Goal: Transaction & Acquisition: Purchase product/service

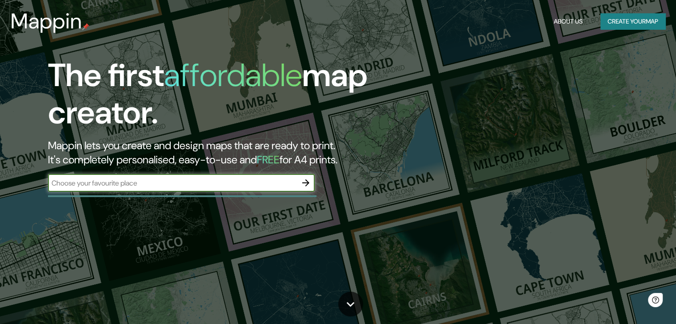
click at [275, 179] on input "text" at bounding box center [172, 183] width 249 height 10
type input "[GEOGRAPHIC_DATA]"
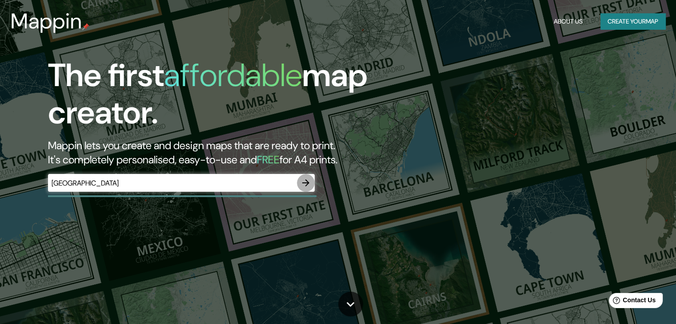
click at [307, 179] on icon "button" at bounding box center [305, 183] width 11 height 11
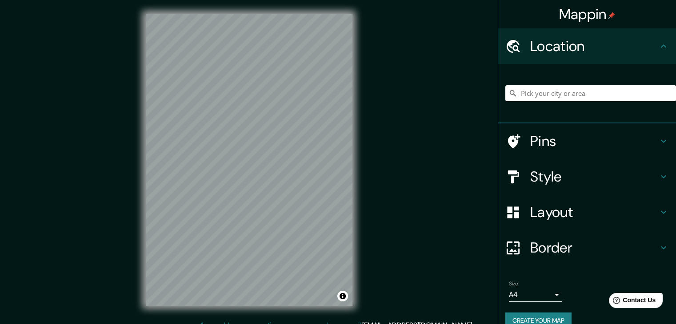
drag, startPoint x: 553, startPoint y: 102, endPoint x: 545, endPoint y: 96, distance: 8.9
click at [545, 96] on div at bounding box center [590, 93] width 171 height 44
click at [545, 96] on input "Pick your city or area" at bounding box center [590, 93] width 171 height 16
click at [235, 86] on div at bounding box center [236, 87] width 7 height 7
click at [233, 86] on div at bounding box center [234, 86] width 7 height 7
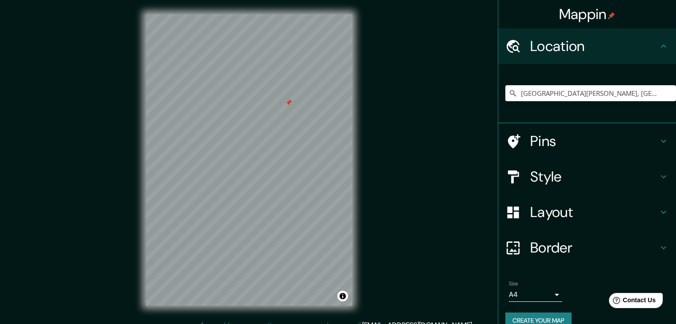
click at [288, 105] on div at bounding box center [288, 102] width 7 height 7
click at [369, 142] on div "Mappin Location [GEOGRAPHIC_DATA][PERSON_NAME], [GEOGRAPHIC_DATA][PERSON_NAME],…" at bounding box center [338, 167] width 676 height 334
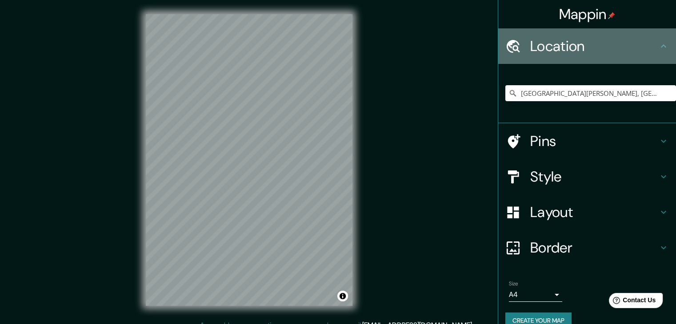
click at [658, 44] on icon at bounding box center [663, 46] width 11 height 11
click at [660, 46] on icon at bounding box center [662, 45] width 5 height 3
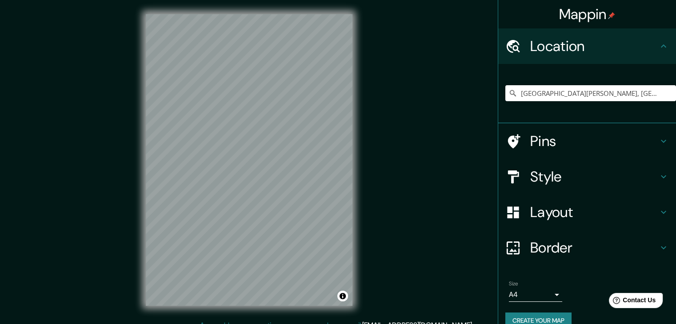
click at [660, 46] on icon at bounding box center [662, 45] width 5 height 3
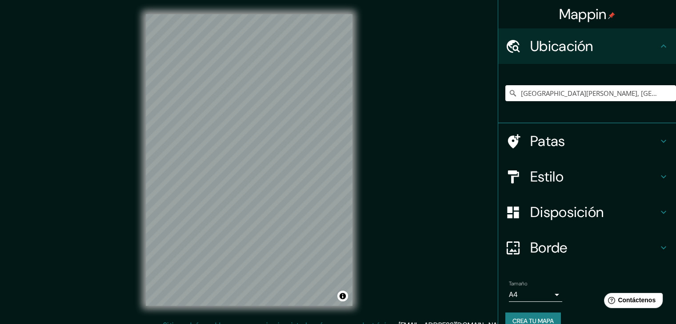
click at [648, 175] on h4 "Estilo" at bounding box center [594, 177] width 128 height 18
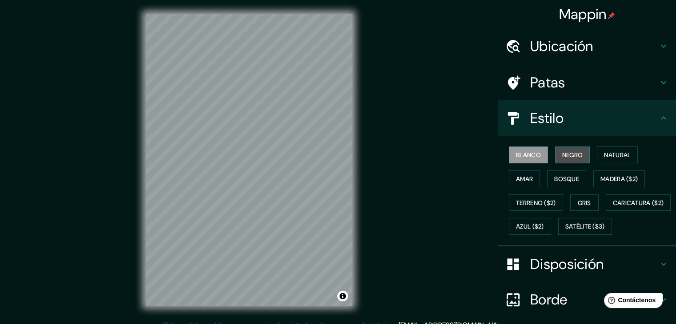
click at [566, 152] on font "Negro" at bounding box center [572, 155] width 21 height 8
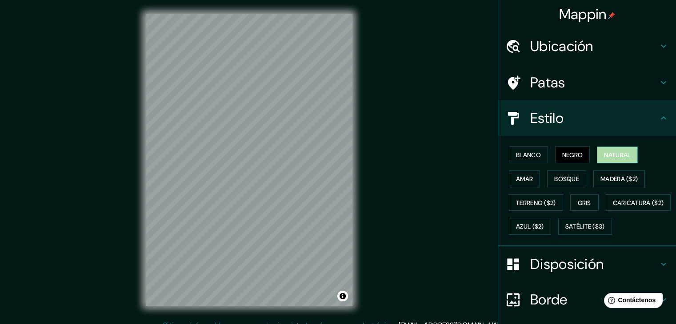
click at [606, 153] on font "Natural" at bounding box center [617, 155] width 27 height 8
click at [298, 317] on div "© Mapbox © OpenStreetMap Improve this map" at bounding box center [248, 160] width 235 height 320
click at [224, 196] on div at bounding box center [222, 197] width 7 height 7
drag, startPoint x: 224, startPoint y: 195, endPoint x: 256, endPoint y: 167, distance: 42.8
click at [256, 167] on div at bounding box center [253, 167] width 7 height 7
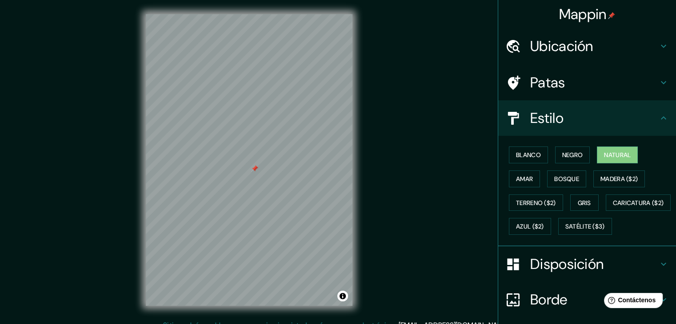
click at [255, 167] on div at bounding box center [254, 168] width 7 height 7
click at [387, 193] on div "Mappin Ubicación [GEOGRAPHIC_DATA][PERSON_NAME], [GEOGRAPHIC_DATA][PERSON_NAME]…" at bounding box center [338, 167] width 676 height 334
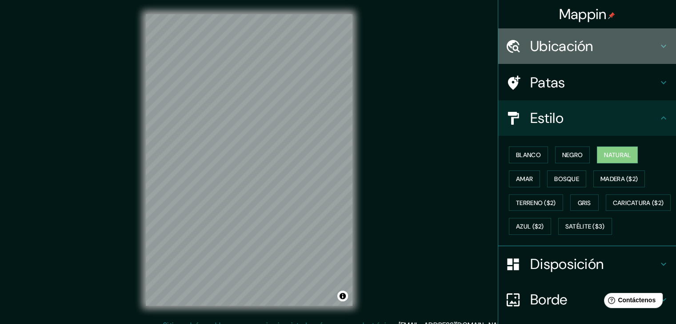
click at [660, 47] on icon at bounding box center [662, 46] width 5 height 3
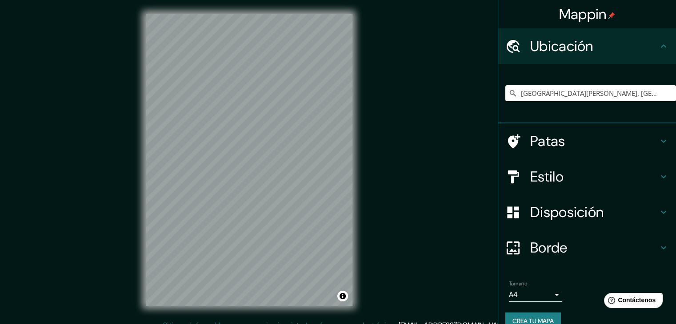
click at [627, 84] on div "[GEOGRAPHIC_DATA][PERSON_NAME], [GEOGRAPHIC_DATA][PERSON_NAME], [GEOGRAPHIC_DAT…" at bounding box center [590, 93] width 171 height 44
click at [639, 91] on input "[GEOGRAPHIC_DATA][PERSON_NAME], [GEOGRAPHIC_DATA][PERSON_NAME], [GEOGRAPHIC_DAT…" at bounding box center [590, 93] width 171 height 16
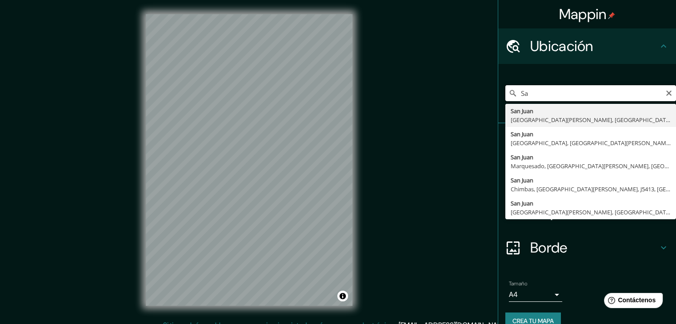
type input "S"
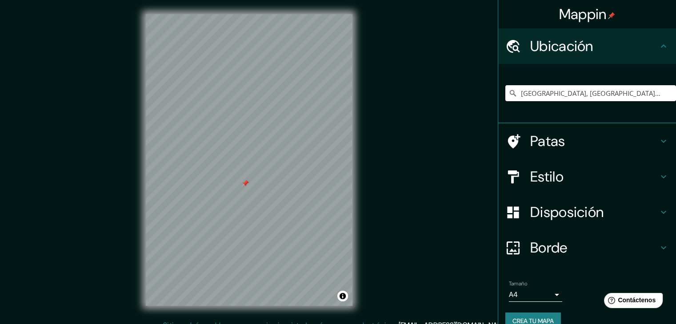
click at [245, 183] on div at bounding box center [245, 183] width 7 height 7
click at [264, 215] on div at bounding box center [264, 212] width 7 height 7
click at [280, 247] on div at bounding box center [279, 245] width 7 height 7
click at [249, 181] on div at bounding box center [248, 179] width 7 height 7
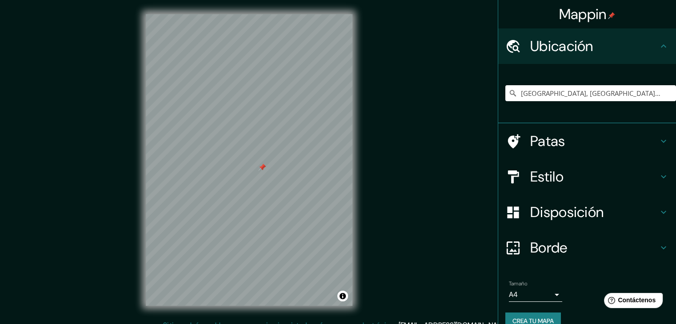
click at [259, 14] on div at bounding box center [249, 14] width 207 height 0
click at [261, 168] on div at bounding box center [262, 167] width 7 height 7
click at [260, 166] on div at bounding box center [262, 167] width 7 height 7
click at [337, 156] on div at bounding box center [338, 154] width 7 height 7
click at [339, 156] on div at bounding box center [342, 156] width 7 height 7
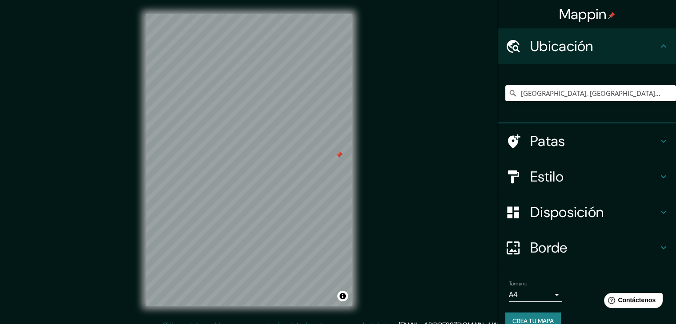
click at [338, 154] on div at bounding box center [338, 154] width 7 height 7
drag, startPoint x: 338, startPoint y: 154, endPoint x: 249, endPoint y: 143, distance: 89.0
click at [249, 143] on div at bounding box center [250, 144] width 7 height 7
click at [249, 142] on div at bounding box center [250, 144] width 7 height 7
click at [259, 213] on div at bounding box center [260, 211] width 7 height 7
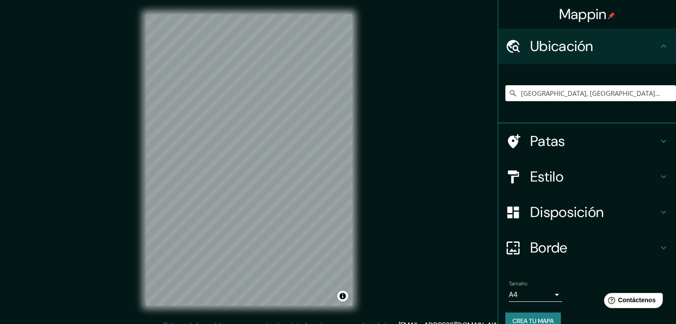
click at [404, 222] on div "Mappin Ubicación Chimbas, [GEOGRAPHIC_DATA][PERSON_NAME], [GEOGRAPHIC_DATA] Pat…" at bounding box center [338, 167] width 676 height 334
click at [427, 215] on div "Mappin Ubicación Chimbas, [GEOGRAPHIC_DATA][PERSON_NAME], [GEOGRAPHIC_DATA] Pat…" at bounding box center [338, 167] width 676 height 334
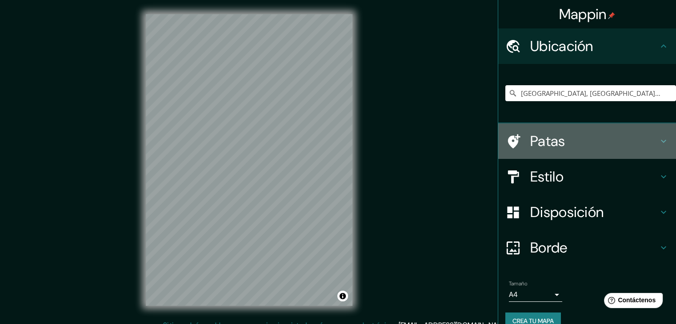
click at [595, 144] on h4 "Patas" at bounding box center [594, 141] width 128 height 18
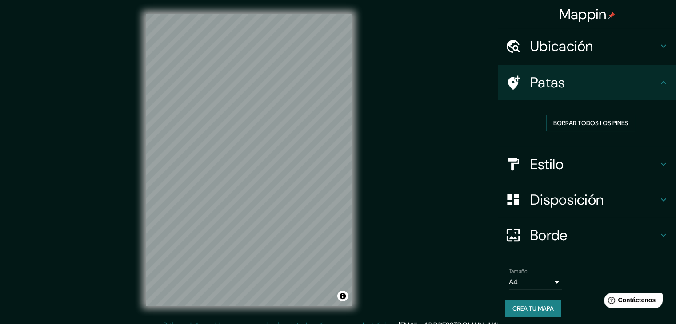
click at [618, 149] on div "Estilo" at bounding box center [587, 165] width 178 height 36
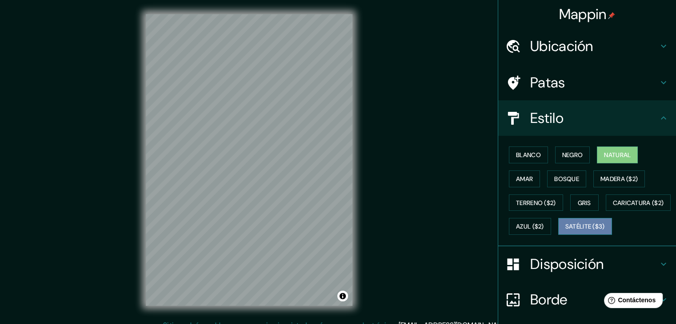
click at [565, 231] on font "Satélite ($3)" at bounding box center [585, 227] width 40 height 8
click at [136, 207] on div "© Mapbox © OpenStreetMap Improve this map © Maxar" at bounding box center [248, 160] width 235 height 320
click at [366, 150] on div "Mappin Ubicación Chimbas, [GEOGRAPHIC_DATA][PERSON_NAME], [GEOGRAPHIC_DATA] Pat…" at bounding box center [338, 167] width 676 height 334
click at [387, 161] on div "Mappin Ubicación Chimbas, [GEOGRAPHIC_DATA][PERSON_NAME], [GEOGRAPHIC_DATA] Pat…" at bounding box center [338, 167] width 676 height 334
click at [382, 252] on div "Mappin Ubicación Chimbas, [GEOGRAPHIC_DATA][PERSON_NAME], [GEOGRAPHIC_DATA] Pat…" at bounding box center [338, 167] width 676 height 334
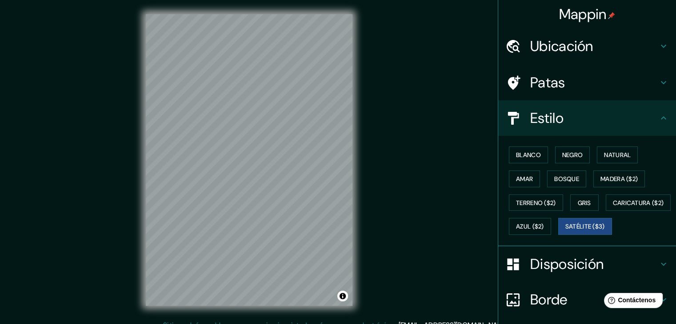
click at [360, 137] on div "© Mapbox © OpenStreetMap Improve this map © Maxar" at bounding box center [248, 160] width 235 height 320
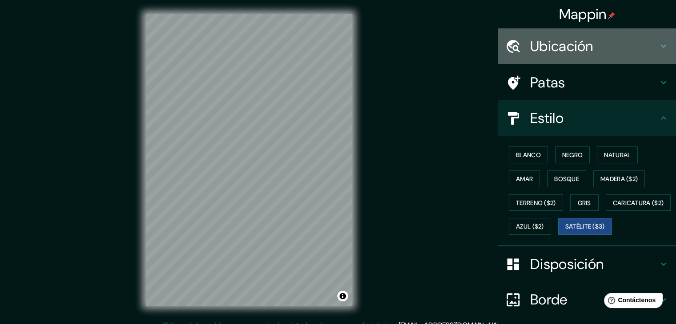
click at [658, 41] on icon at bounding box center [663, 46] width 11 height 11
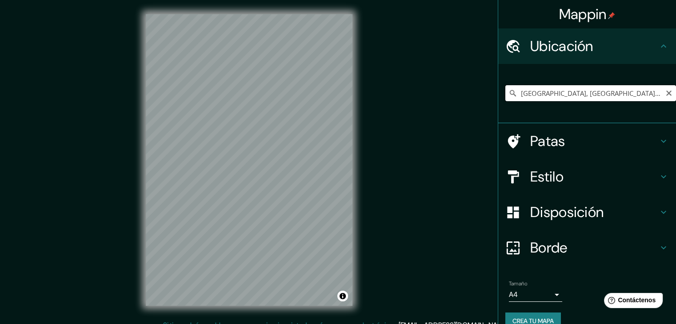
click at [641, 93] on input "[GEOGRAPHIC_DATA], [GEOGRAPHIC_DATA][PERSON_NAME], [GEOGRAPHIC_DATA]" at bounding box center [590, 93] width 171 height 16
click at [644, 97] on input "[GEOGRAPHIC_DATA], [GEOGRAPHIC_DATA][PERSON_NAME], [GEOGRAPHIC_DATA]" at bounding box center [590, 93] width 171 height 16
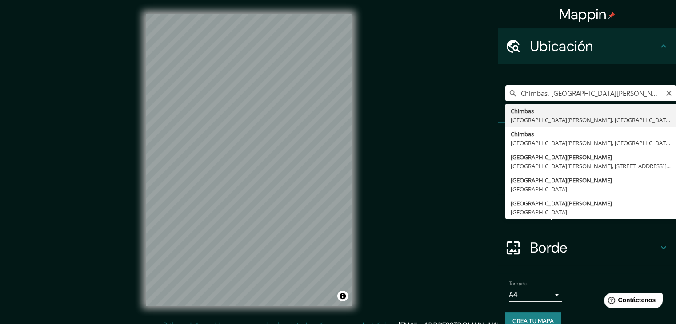
type input "[GEOGRAPHIC_DATA], [GEOGRAPHIC_DATA][PERSON_NAME], [GEOGRAPHIC_DATA]"
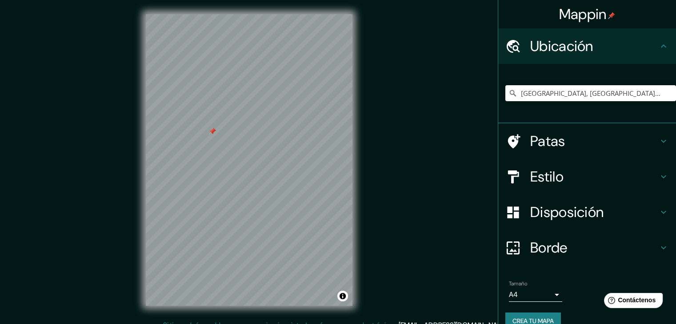
click at [213, 130] on div at bounding box center [212, 131] width 7 height 7
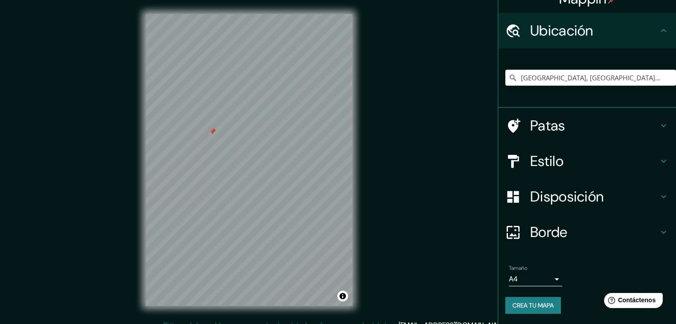
click at [211, 133] on div at bounding box center [212, 131] width 7 height 7
click at [611, 156] on h4 "Estilo" at bounding box center [594, 161] width 128 height 18
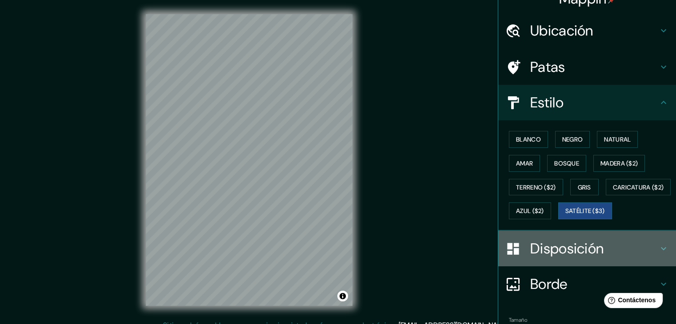
click at [574, 260] on div "Disposición" at bounding box center [587, 249] width 178 height 36
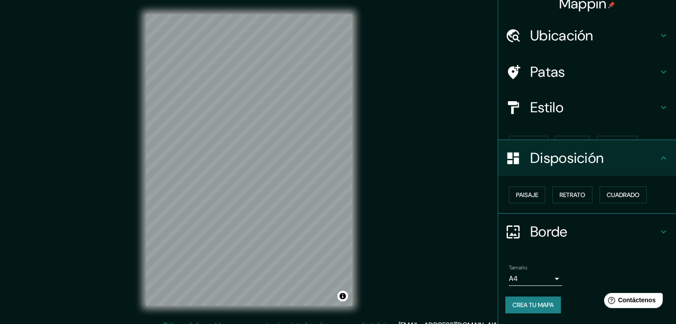
scroll to position [0, 0]
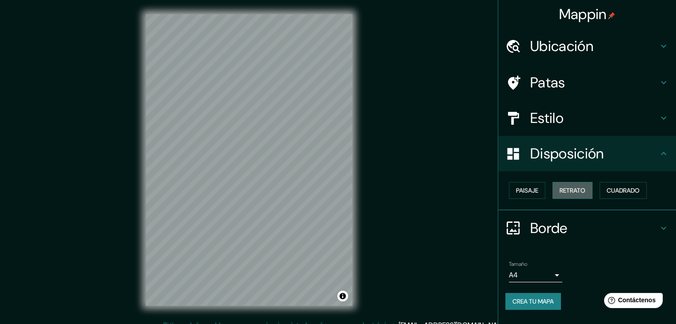
click at [579, 188] on font "Retrato" at bounding box center [572, 191] width 26 height 8
click at [542, 189] on button "Paisaje" at bounding box center [527, 190] width 36 height 17
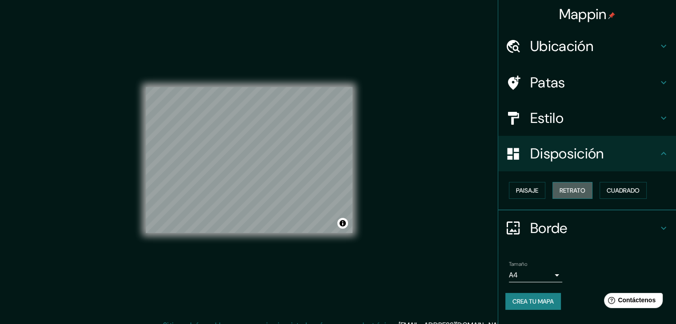
click at [561, 190] on font "Retrato" at bounding box center [572, 191] width 26 height 8
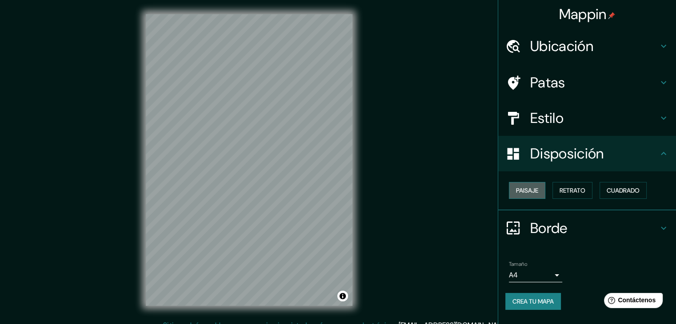
click at [545, 190] on button "Paisaje" at bounding box center [527, 190] width 36 height 17
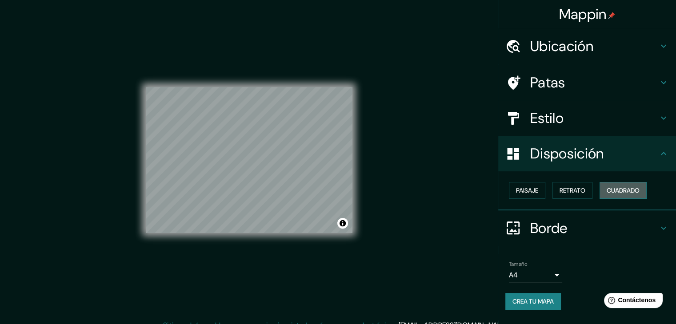
click at [602, 194] on button "Cuadrado" at bounding box center [622, 190] width 47 height 17
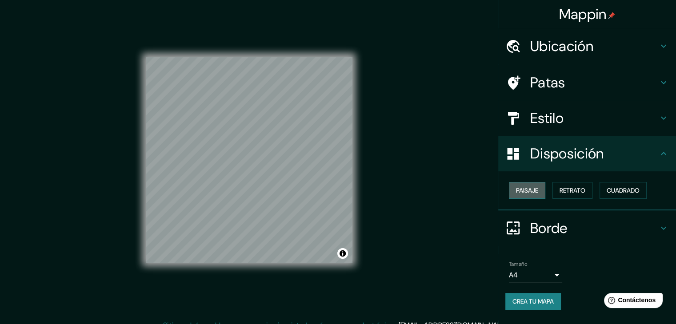
click at [533, 190] on font "Paisaje" at bounding box center [527, 191] width 22 height 8
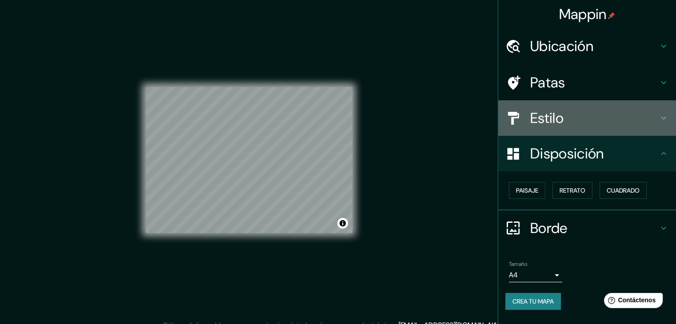
click at [585, 122] on h4 "Estilo" at bounding box center [594, 118] width 128 height 18
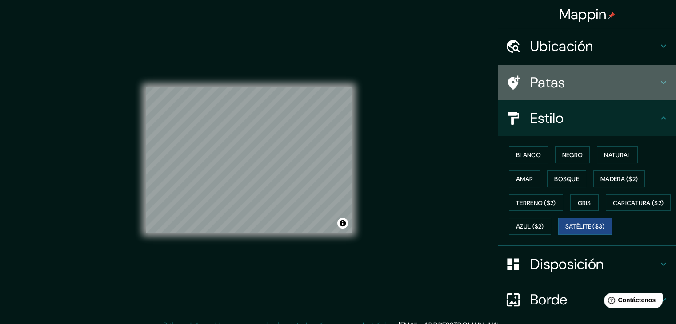
click at [582, 78] on h4 "Patas" at bounding box center [594, 83] width 128 height 18
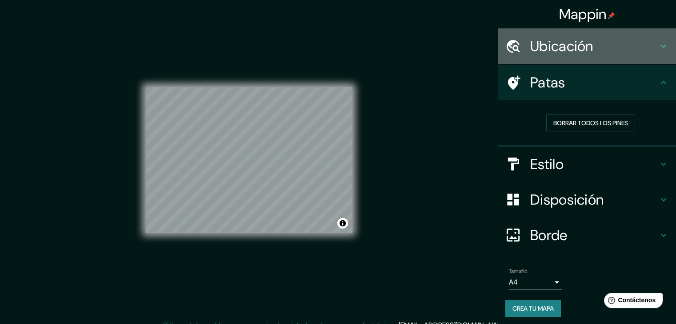
click at [578, 42] on font "Ubicación" at bounding box center [561, 46] width 63 height 19
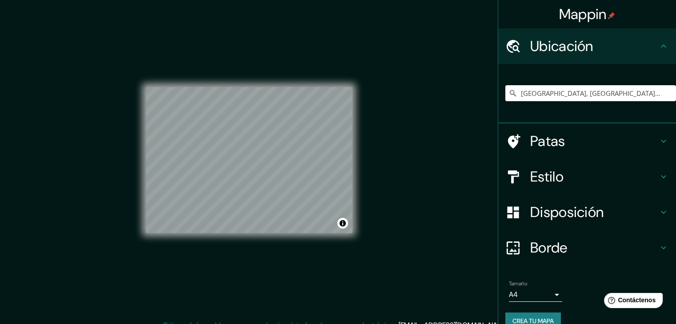
click at [402, 134] on div "Mappin Ubicación Chimbas, [GEOGRAPHIC_DATA][PERSON_NAME], [GEOGRAPHIC_DATA] Pat…" at bounding box center [338, 167] width 676 height 334
click at [345, 225] on button "Activar o desactivar atribución" at bounding box center [342, 223] width 11 height 11
click at [262, 163] on div at bounding box center [261, 161] width 7 height 7
click at [261, 162] on div at bounding box center [261, 161] width 7 height 7
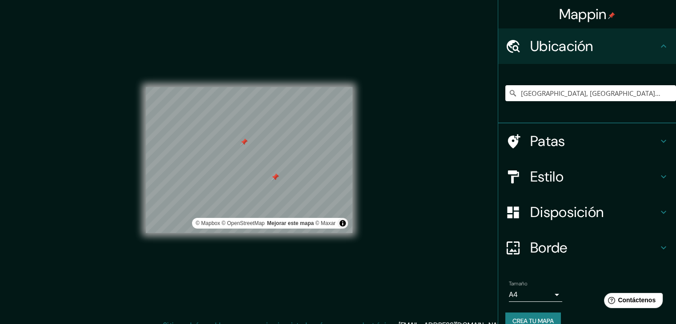
click at [243, 144] on div at bounding box center [243, 142] width 7 height 7
click at [273, 178] on div at bounding box center [274, 177] width 7 height 7
click at [282, 87] on div at bounding box center [249, 87] width 207 height 0
click at [283, 162] on div at bounding box center [282, 161] width 7 height 7
click at [274, 162] on div at bounding box center [274, 161] width 7 height 7
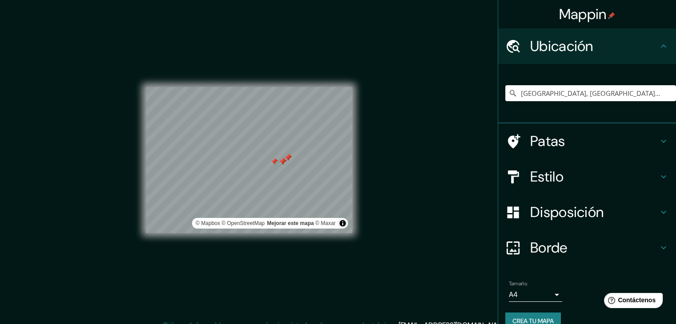
click at [286, 157] on div at bounding box center [287, 157] width 7 height 7
click at [275, 164] on div at bounding box center [274, 161] width 7 height 7
click at [258, 164] on div at bounding box center [257, 162] width 7 height 7
click at [277, 165] on div at bounding box center [278, 165] width 7 height 7
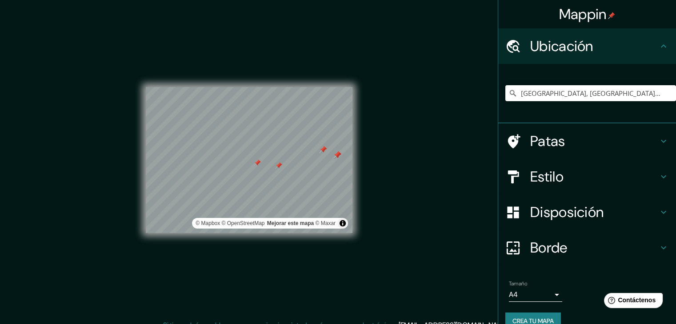
click at [255, 163] on div at bounding box center [257, 162] width 7 height 7
click at [276, 167] on div at bounding box center [278, 165] width 7 height 7
click at [323, 150] on div at bounding box center [322, 149] width 7 height 7
click at [336, 152] on div at bounding box center [337, 154] width 7 height 7
click at [321, 150] on div at bounding box center [322, 149] width 7 height 7
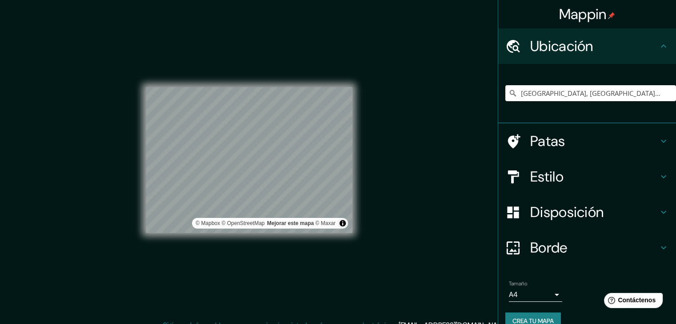
drag, startPoint x: 358, startPoint y: 171, endPoint x: 383, endPoint y: 128, distance: 49.8
click at [383, 128] on div "Mappin Ubicación Chimbas, [GEOGRAPHIC_DATA][PERSON_NAME], [GEOGRAPHIC_DATA] Pat…" at bounding box center [338, 167] width 676 height 334
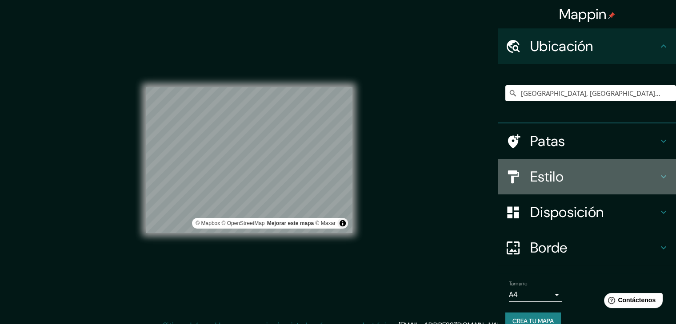
click at [585, 185] on h4 "Estilo" at bounding box center [594, 177] width 128 height 18
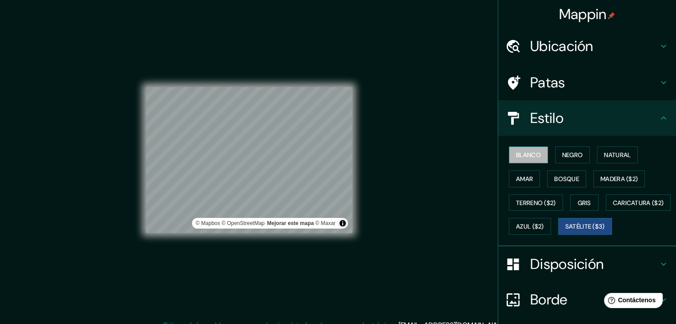
click at [527, 158] on font "Blanco" at bounding box center [528, 155] width 25 height 8
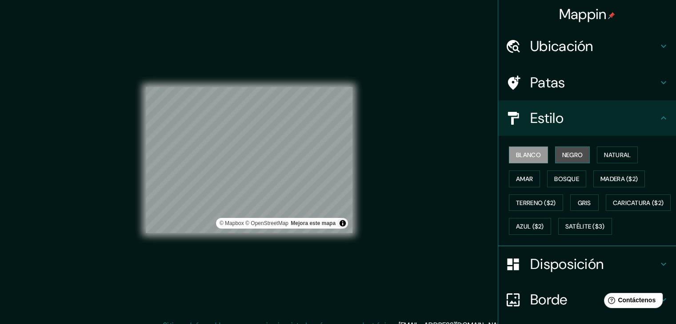
click at [565, 159] on font "Negro" at bounding box center [572, 155] width 21 height 12
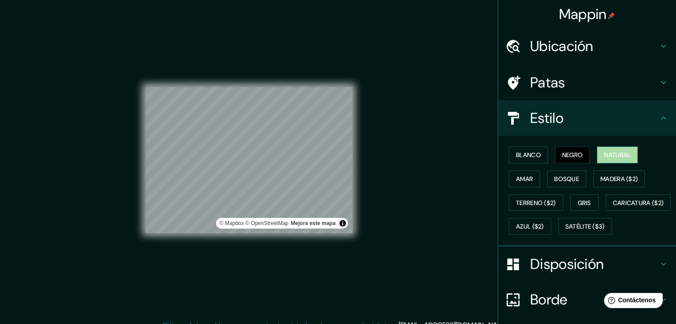
click at [609, 157] on font "Natural" at bounding box center [617, 155] width 27 height 8
click at [516, 178] on font "Amar" at bounding box center [524, 179] width 17 height 8
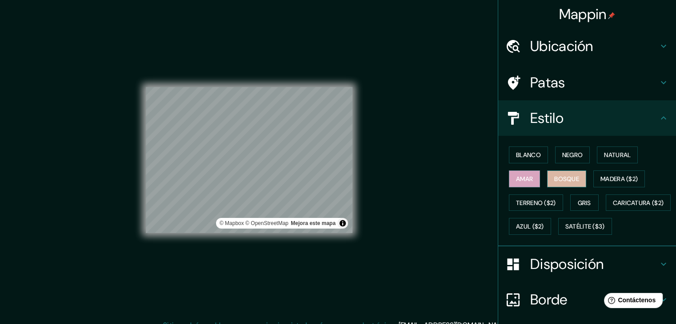
click at [573, 179] on font "Bosque" at bounding box center [566, 179] width 25 height 8
click at [613, 178] on font "Madera ($2)" at bounding box center [618, 179] width 37 height 8
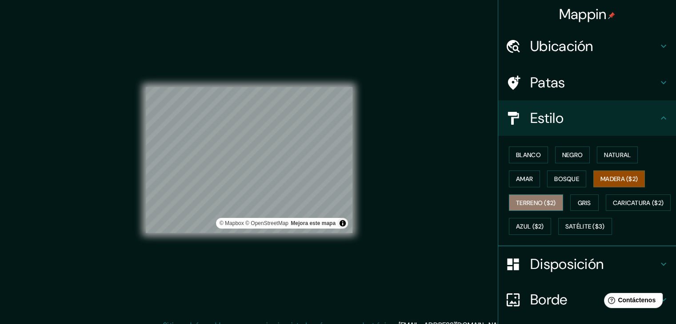
click at [545, 197] on font "Terreno ($2)" at bounding box center [536, 203] width 40 height 12
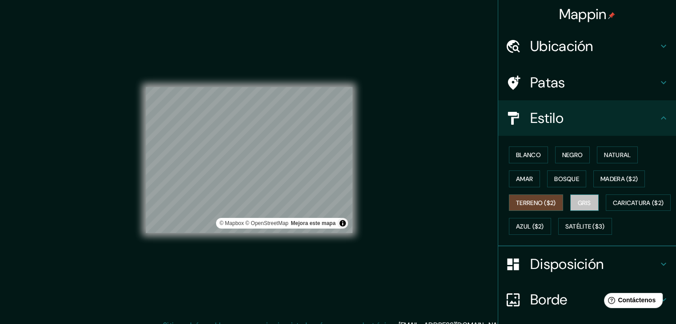
click at [583, 203] on font "Gris" at bounding box center [583, 203] width 13 height 8
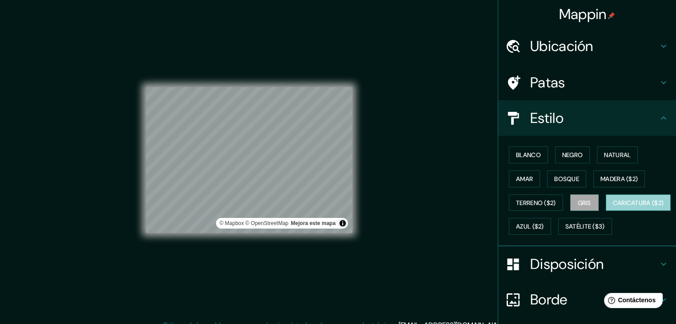
click at [613, 207] on font "Caricatura ($2)" at bounding box center [638, 203] width 51 height 8
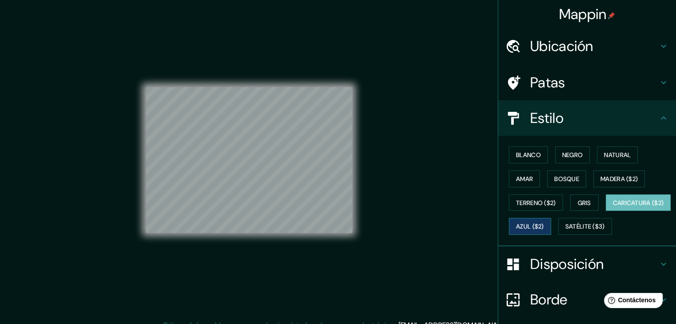
click at [551, 226] on button "Azul ($2)" at bounding box center [530, 226] width 42 height 17
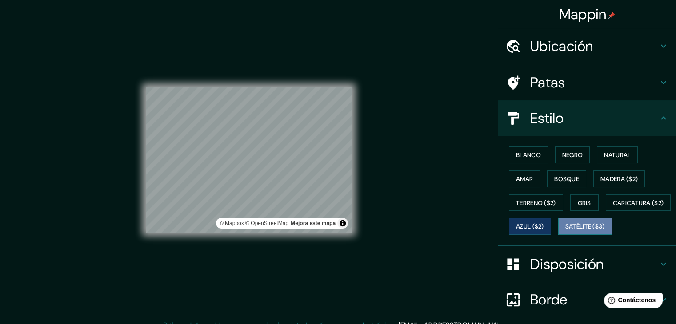
click at [565, 231] on font "Satélite ($3)" at bounding box center [585, 227] width 40 height 8
